Goal: Task Accomplishment & Management: Complete application form

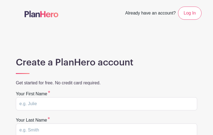
type input "uABsPigRWruqalG"
type input "pQRlAENAAr"
type input "damian.albano@yahoo.com"
